Goal: Use online tool/utility: Use online tool/utility

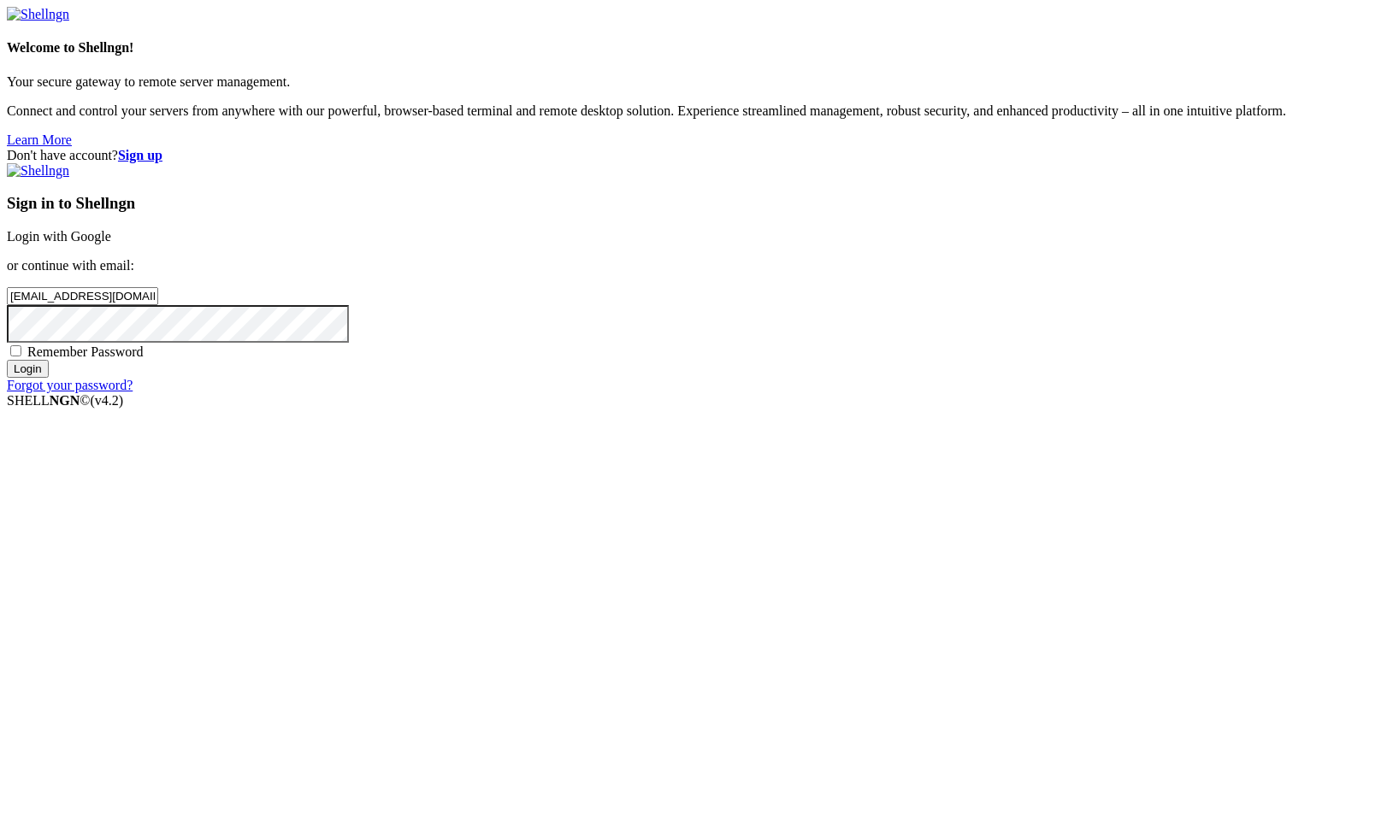
click at [49, 378] on input "Login" at bounding box center [28, 369] width 42 height 18
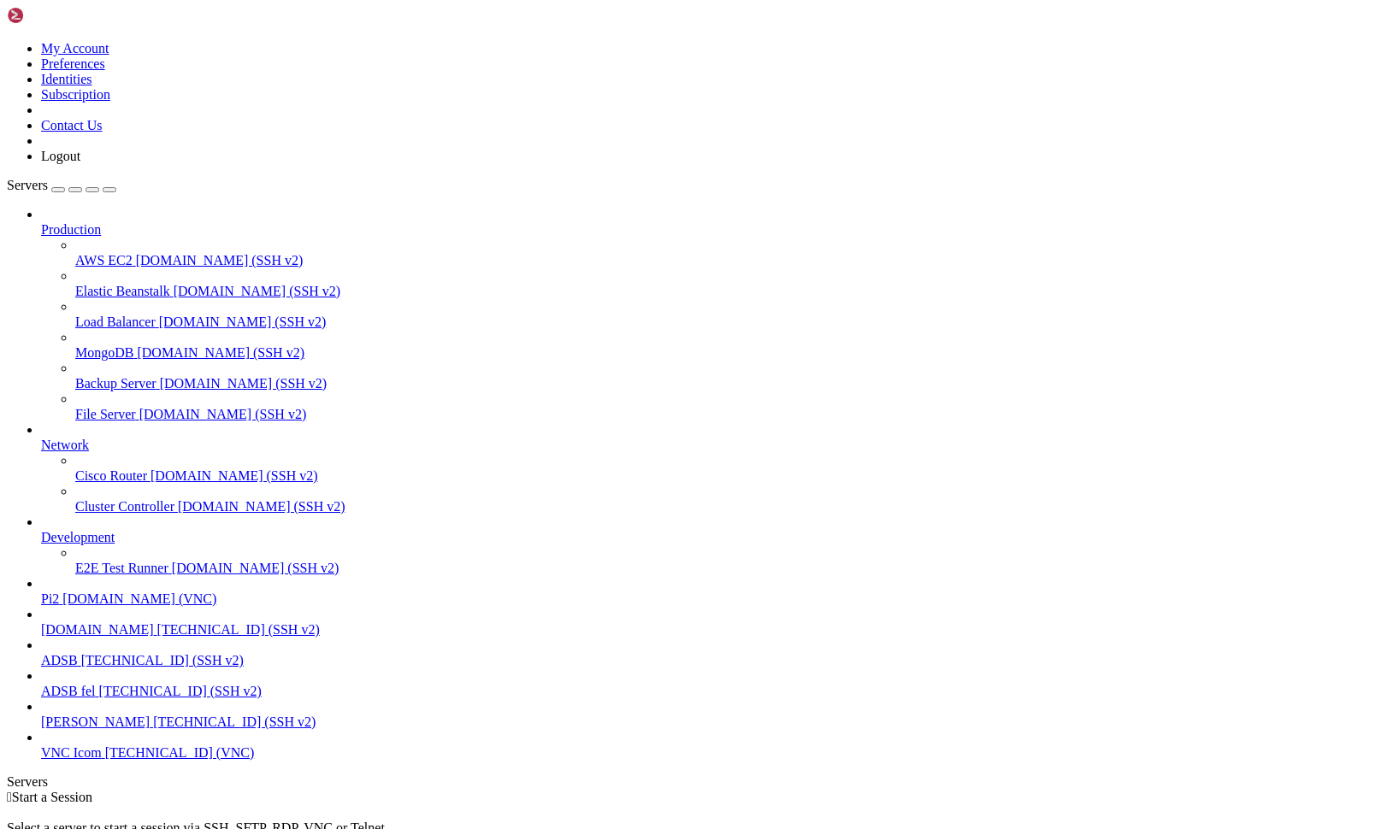
click at [99, 637] on span "[DOMAIN_NAME]" at bounding box center [97, 629] width 113 height 15
drag, startPoint x: 114, startPoint y: 1821, endPoint x: 15, endPoint y: 1597, distance: 245.0
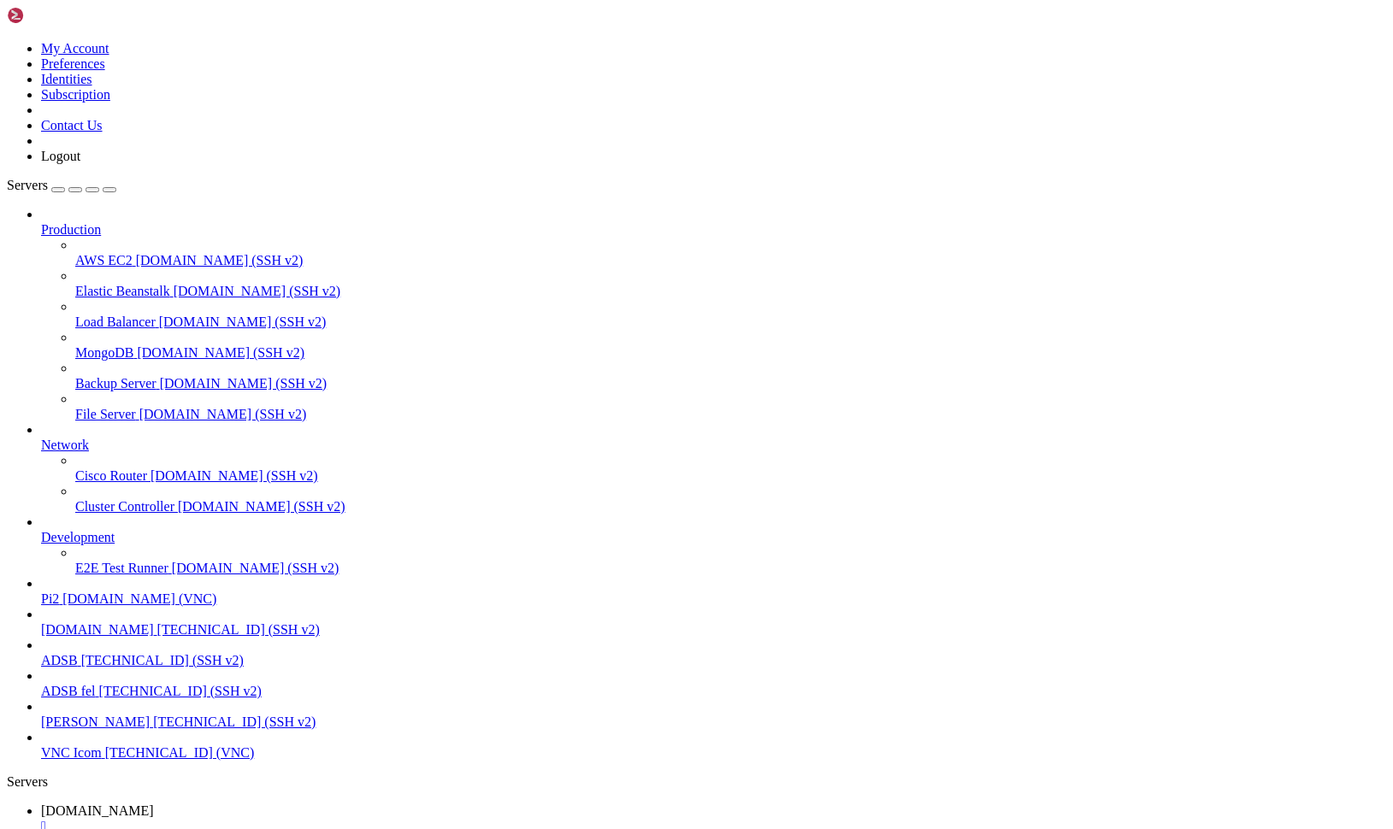
scroll to position [2531, 0]
drag, startPoint x: 112, startPoint y: 1823, endPoint x: 15, endPoint y: 1432, distance: 402.7
